Goal: Transaction & Acquisition: Book appointment/travel/reservation

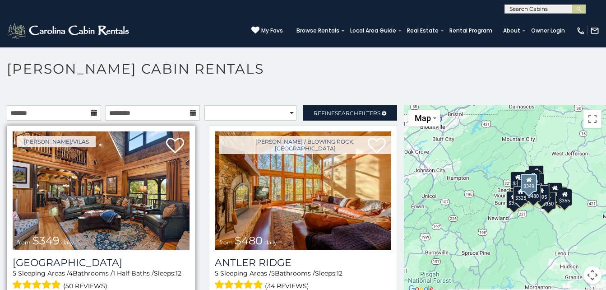
click at [92, 220] on img at bounding box center [101, 190] width 177 height 118
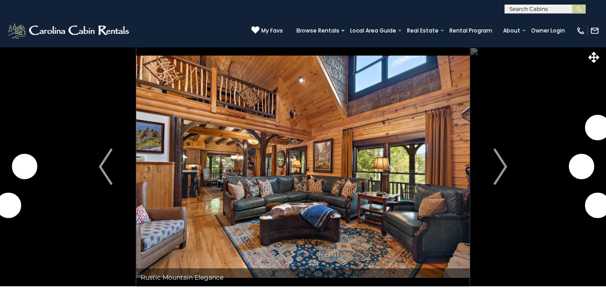
click at [500, 170] on img "Next" at bounding box center [501, 166] width 14 height 36
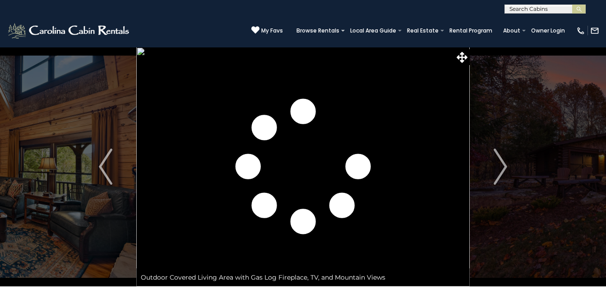
click at [500, 170] on img "Next" at bounding box center [501, 166] width 14 height 36
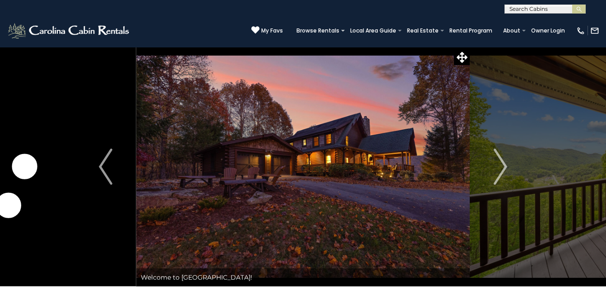
click at [500, 170] on img "Next" at bounding box center [501, 166] width 14 height 36
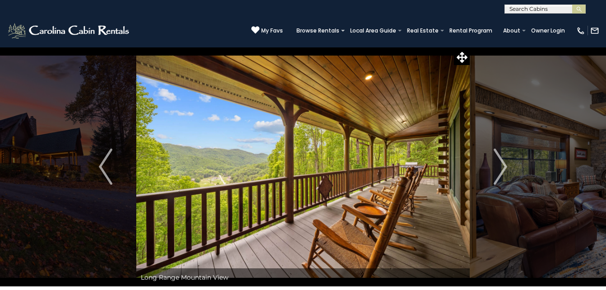
click at [500, 170] on img "Next" at bounding box center [501, 166] width 14 height 36
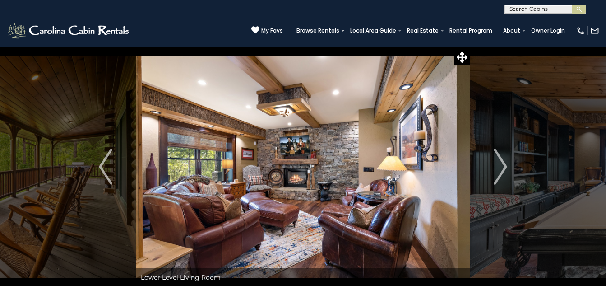
click at [500, 170] on img "Next" at bounding box center [501, 166] width 14 height 36
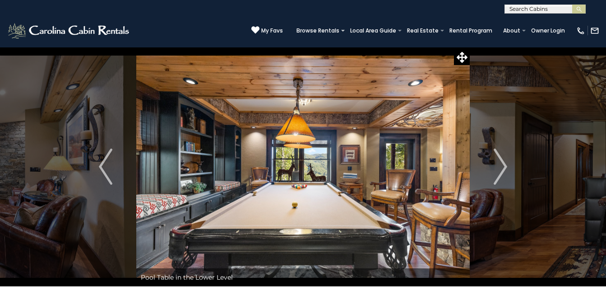
click at [500, 170] on img "Next" at bounding box center [501, 166] width 14 height 36
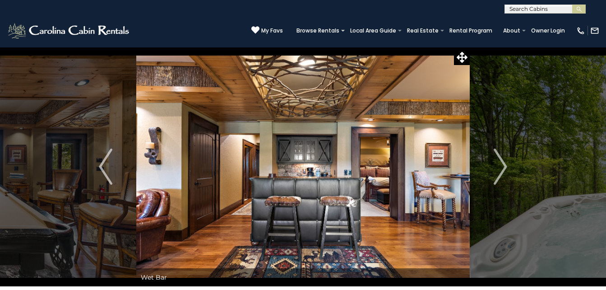
click at [500, 170] on img "Next" at bounding box center [501, 166] width 14 height 36
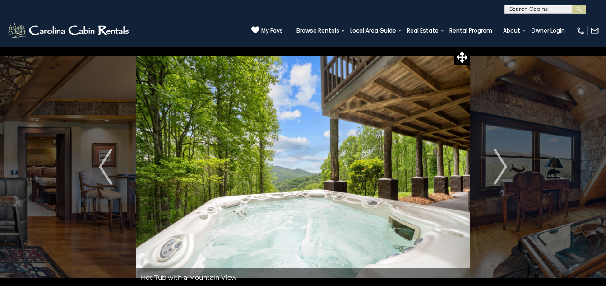
click at [500, 170] on img "Next" at bounding box center [501, 166] width 14 height 36
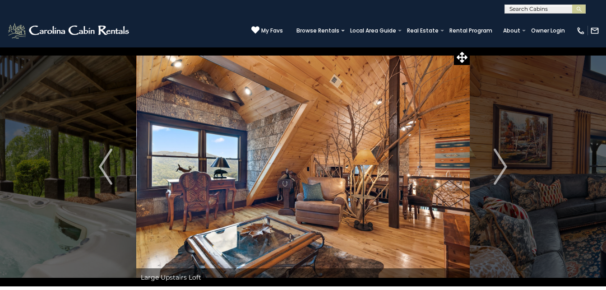
click at [500, 170] on img "Next" at bounding box center [501, 166] width 14 height 36
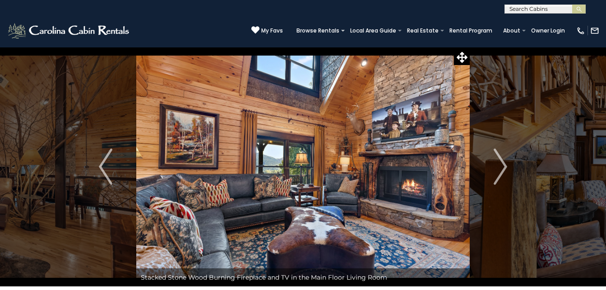
click at [500, 170] on img "Next" at bounding box center [501, 166] width 14 height 36
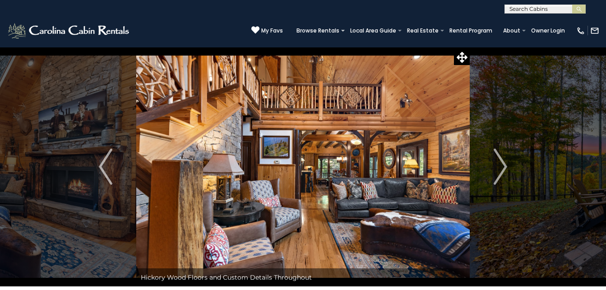
click at [500, 170] on img "Next" at bounding box center [501, 166] width 14 height 36
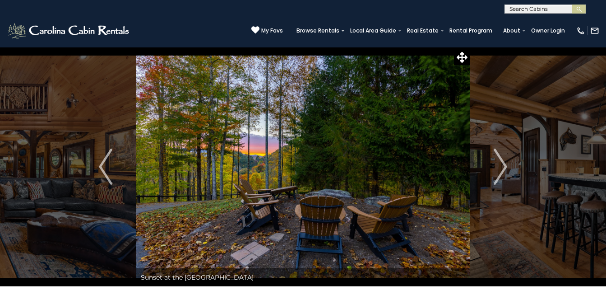
click at [500, 170] on img "Next" at bounding box center [501, 166] width 14 height 36
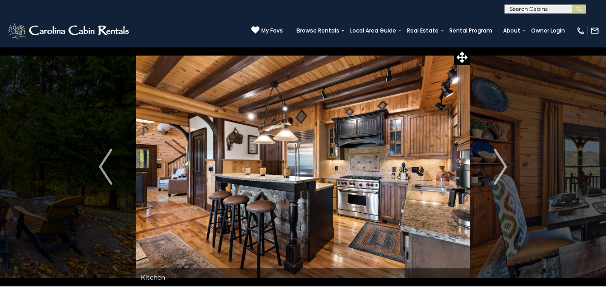
click at [500, 170] on img "Next" at bounding box center [501, 166] width 14 height 36
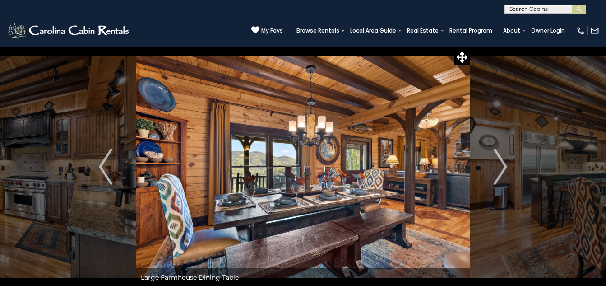
click at [500, 170] on img "Next" at bounding box center [501, 166] width 14 height 36
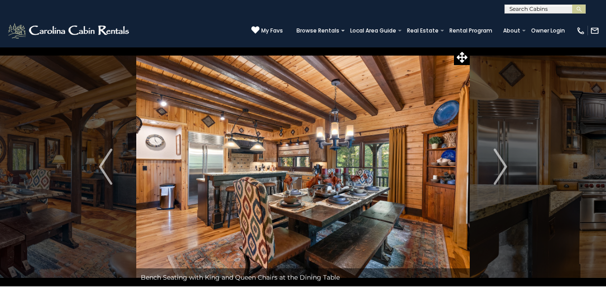
click at [500, 170] on img "Next" at bounding box center [501, 166] width 14 height 36
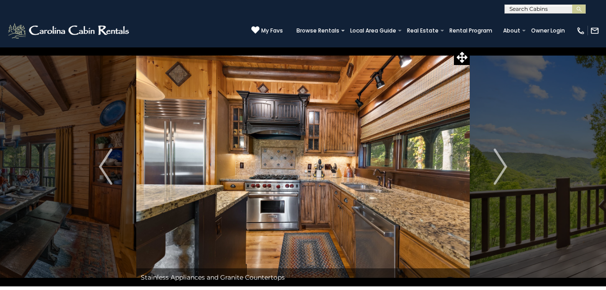
click at [500, 170] on img "Next" at bounding box center [501, 166] width 14 height 36
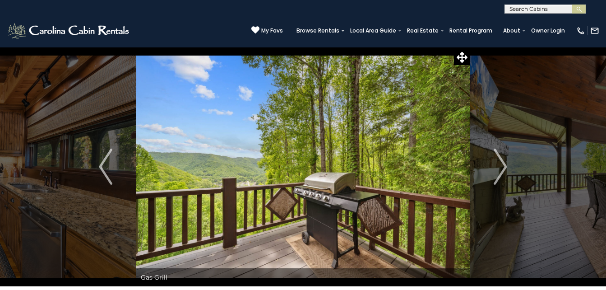
click at [500, 170] on img "Next" at bounding box center [501, 166] width 14 height 36
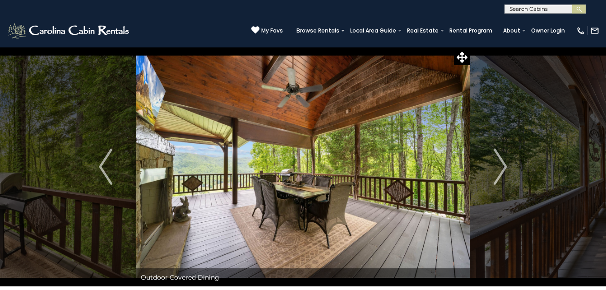
click at [500, 170] on img "Next" at bounding box center [501, 166] width 14 height 36
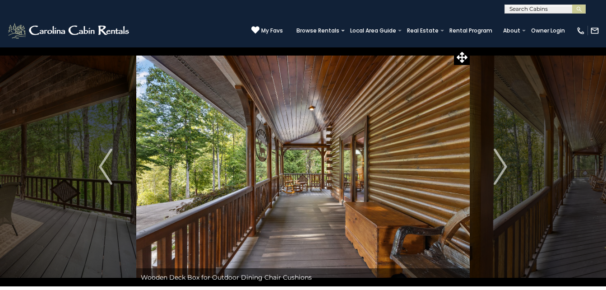
click at [500, 170] on img "Next" at bounding box center [501, 166] width 14 height 36
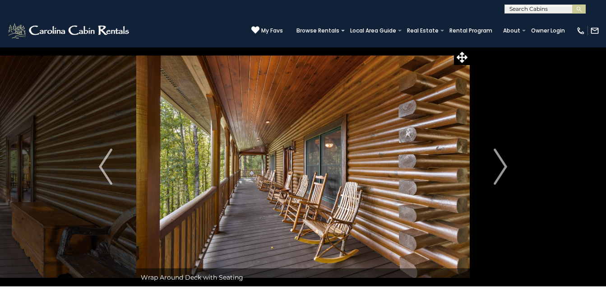
click at [500, 170] on img "Next" at bounding box center [501, 166] width 14 height 36
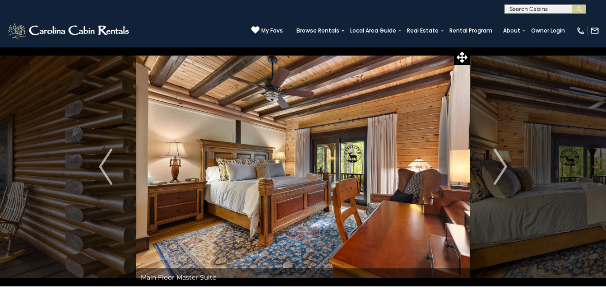
click at [500, 170] on img "Next" at bounding box center [501, 166] width 14 height 36
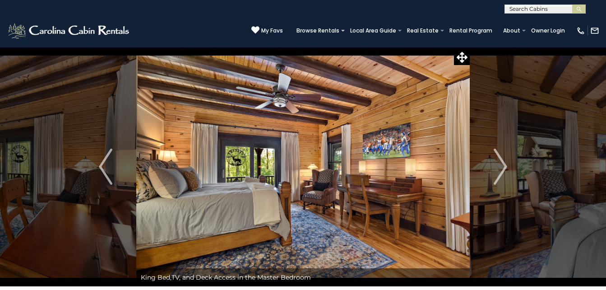
click at [500, 170] on img "Next" at bounding box center [501, 166] width 14 height 36
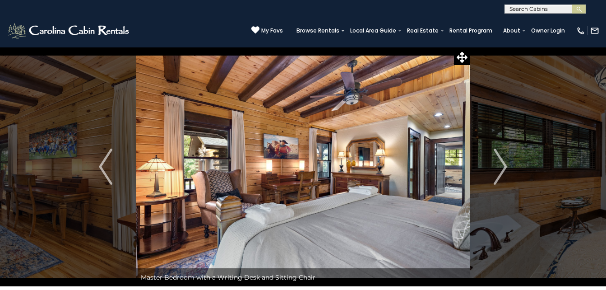
click at [500, 170] on img "Next" at bounding box center [501, 166] width 14 height 36
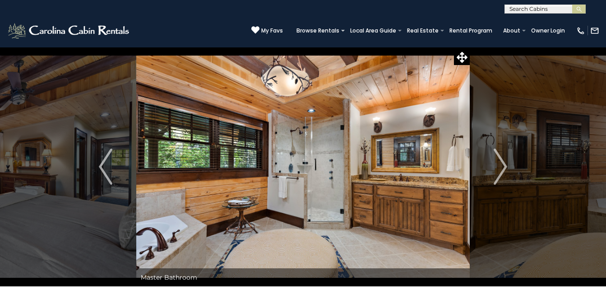
click at [500, 170] on img "Next" at bounding box center [501, 166] width 14 height 36
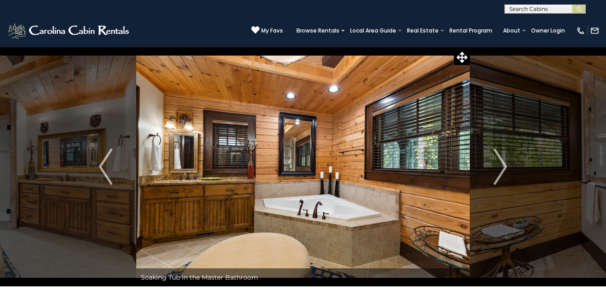
click at [500, 170] on img "Next" at bounding box center [501, 166] width 14 height 36
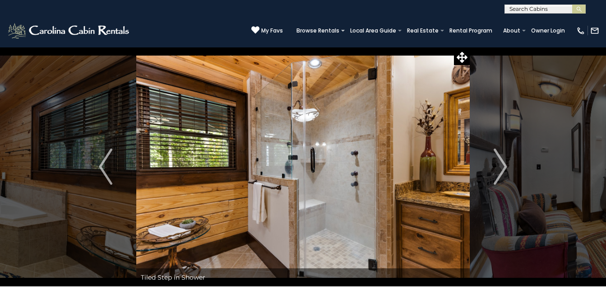
click at [500, 170] on img "Next" at bounding box center [501, 166] width 14 height 36
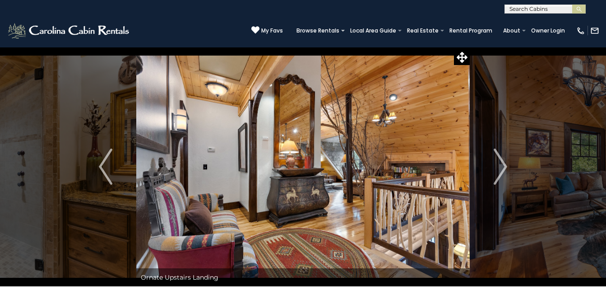
click at [500, 170] on img "Next" at bounding box center [501, 166] width 14 height 36
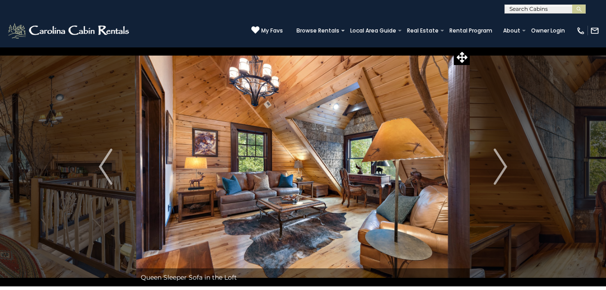
click at [500, 170] on img "Next" at bounding box center [501, 166] width 14 height 36
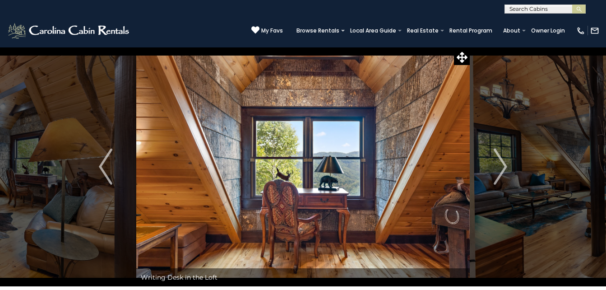
click at [500, 170] on img "Next" at bounding box center [501, 166] width 14 height 36
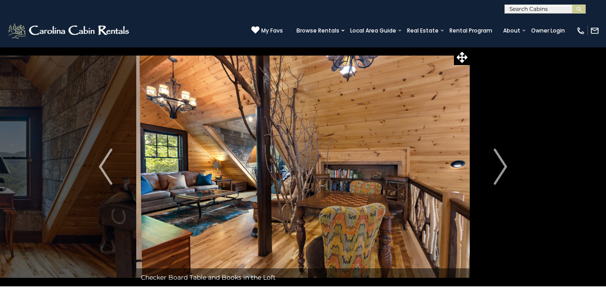
click at [500, 170] on img "Next" at bounding box center [501, 166] width 14 height 36
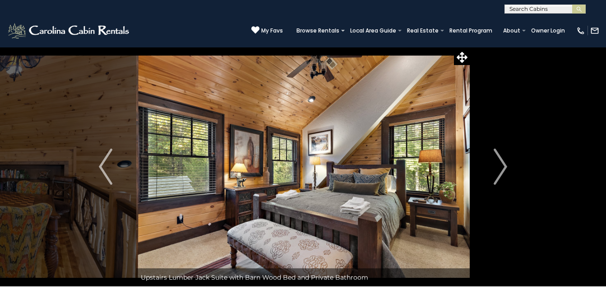
click at [500, 170] on img "Next" at bounding box center [501, 166] width 14 height 36
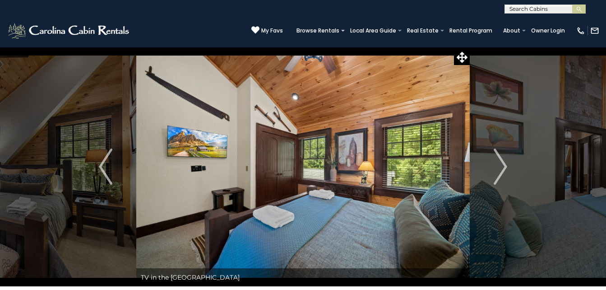
click at [500, 170] on img "Next" at bounding box center [501, 166] width 14 height 36
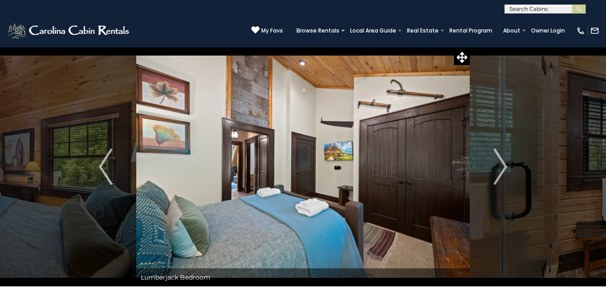
click at [500, 170] on img "Next" at bounding box center [501, 166] width 14 height 36
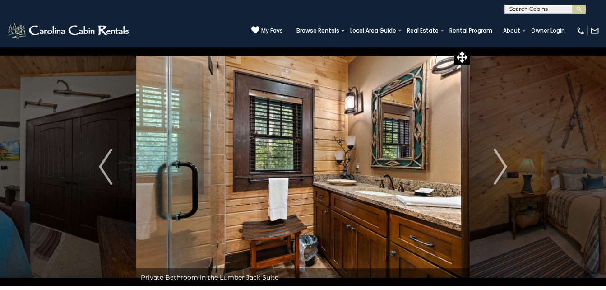
click at [500, 170] on img "Next" at bounding box center [501, 166] width 14 height 36
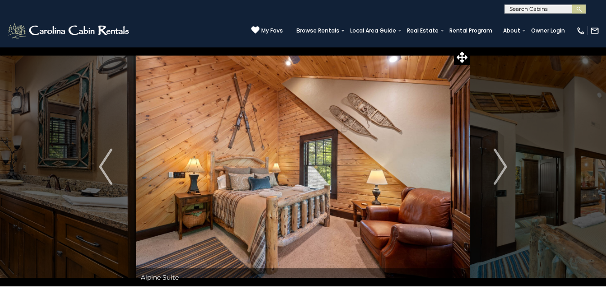
click at [500, 170] on img "Next" at bounding box center [501, 166] width 14 height 36
